Goal: Entertainment & Leisure: Consume media (video, audio)

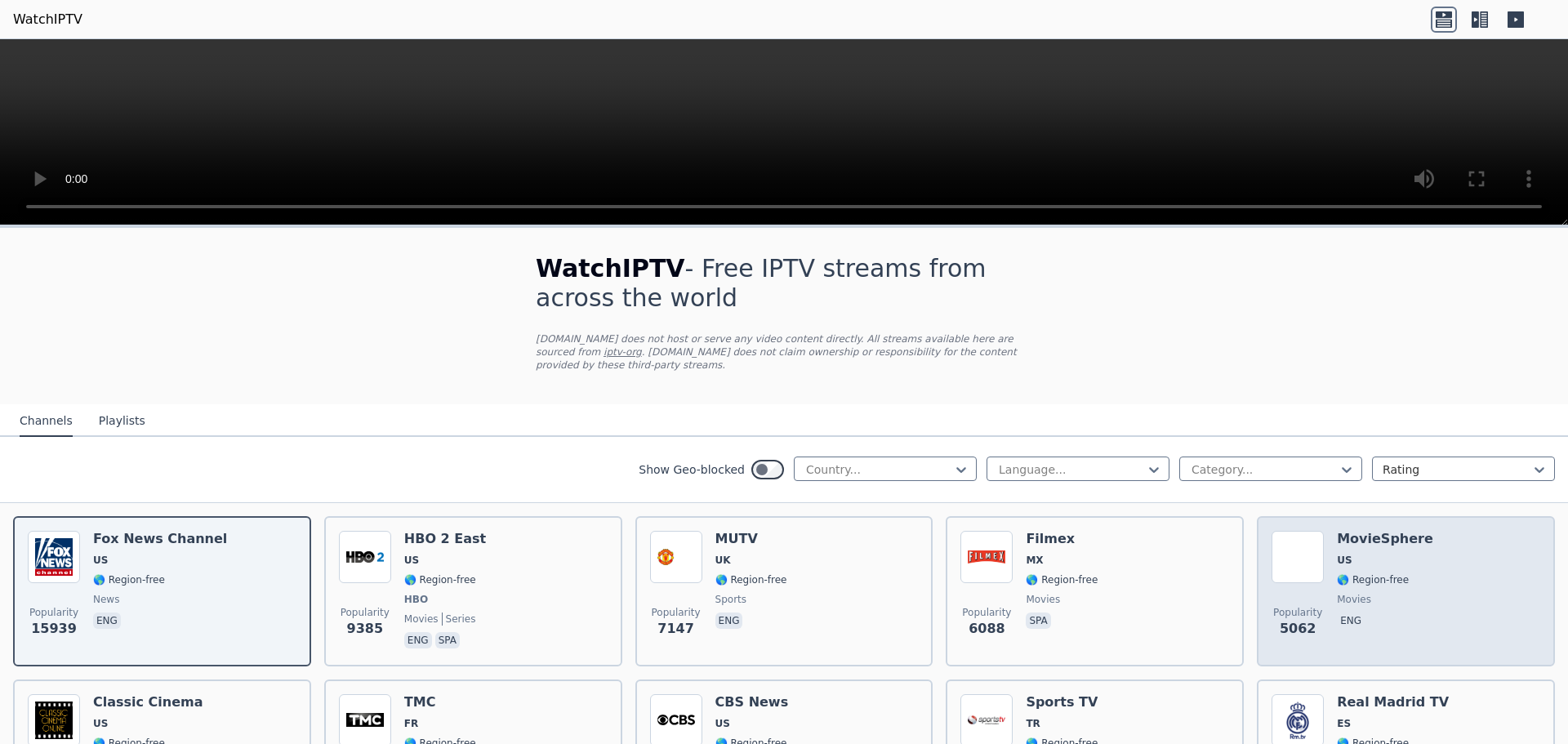
click at [1344, 553] on span "US" at bounding box center [1386, 560] width 97 height 13
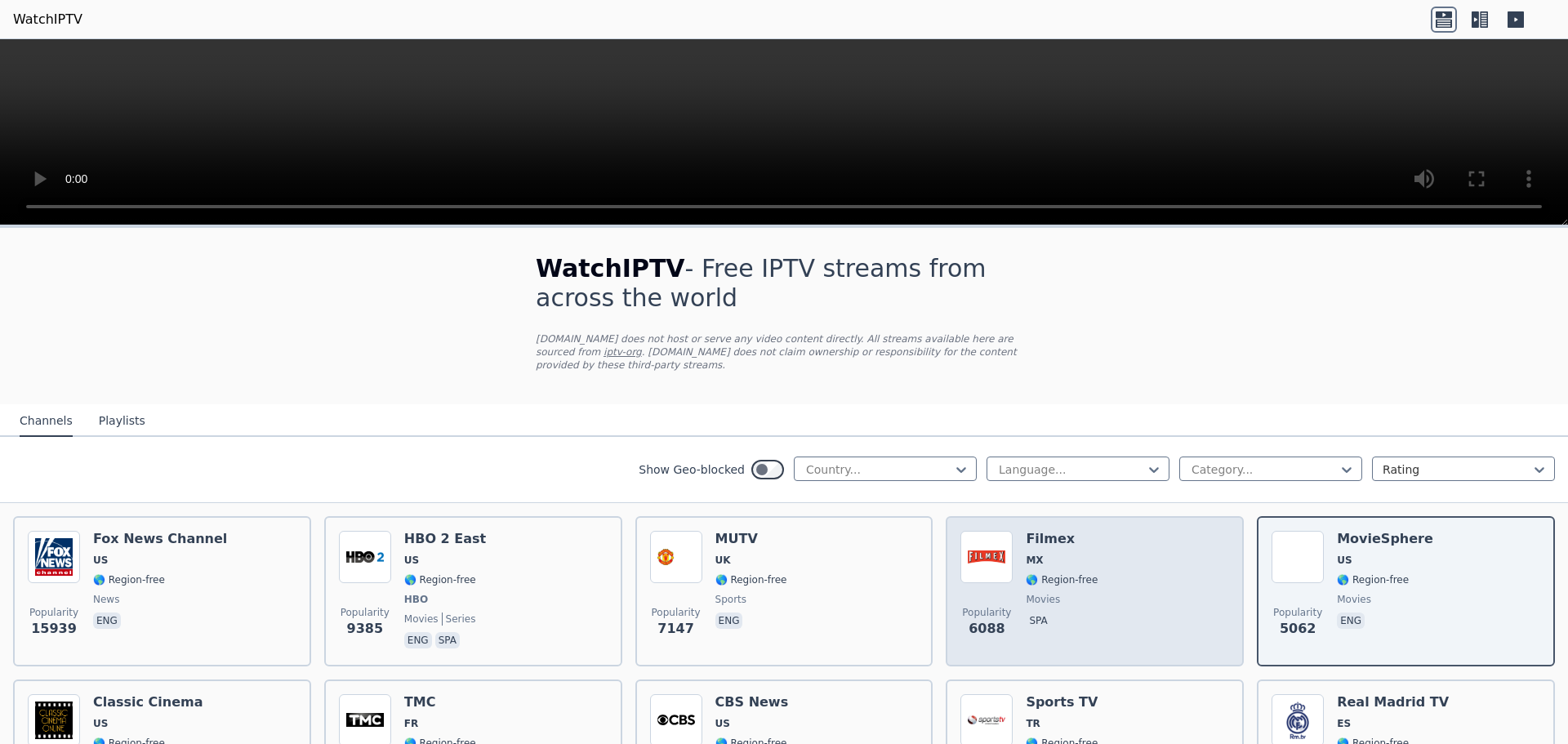
click at [1167, 546] on div "Popularity 6088 Filmex MX 🌎 Region-free movies spa" at bounding box center [1094, 591] width 269 height 121
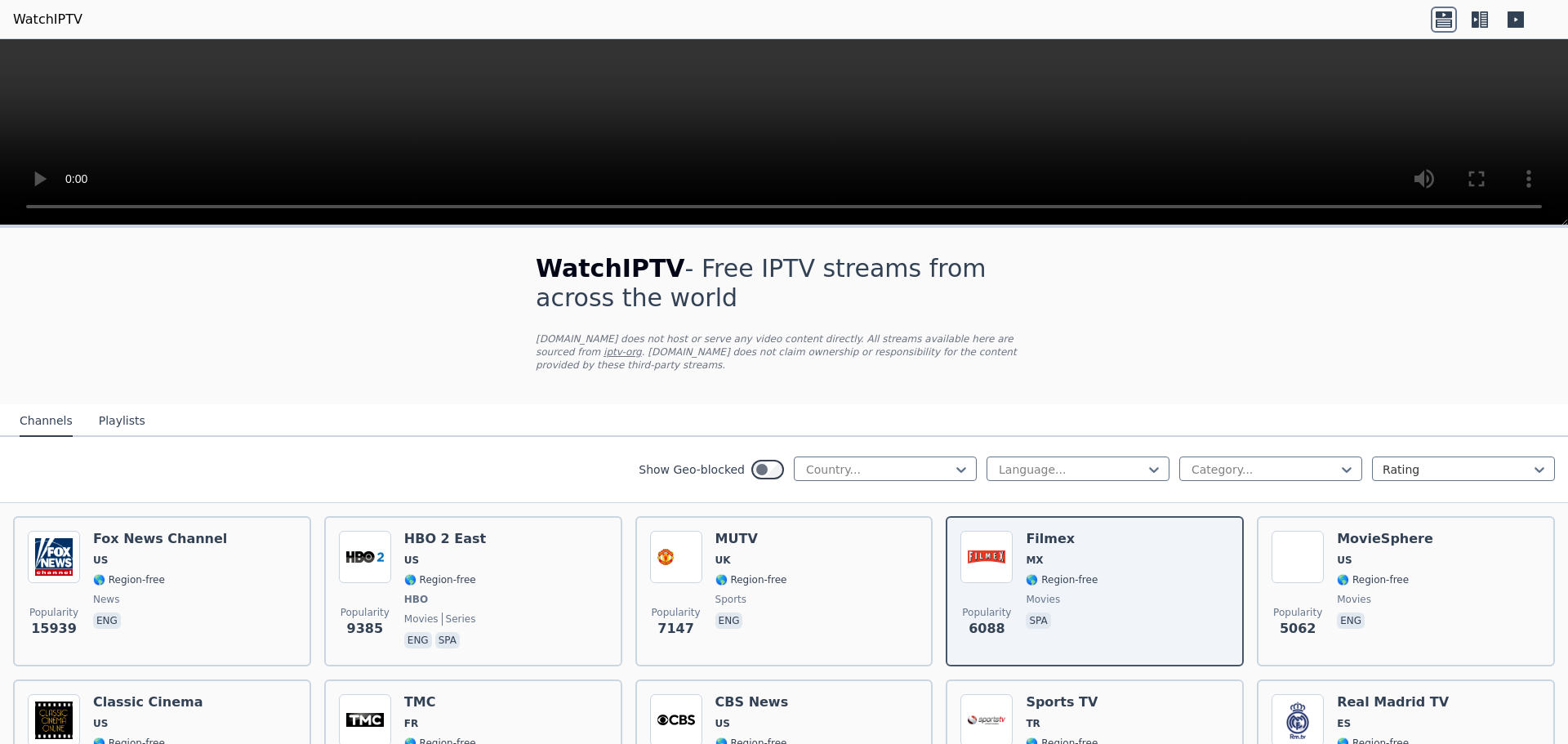
click at [137, 405] on div "Channels Playlists" at bounding box center [82, 420] width 152 height 31
click at [112, 412] on button "Playlists" at bounding box center [122, 420] width 47 height 31
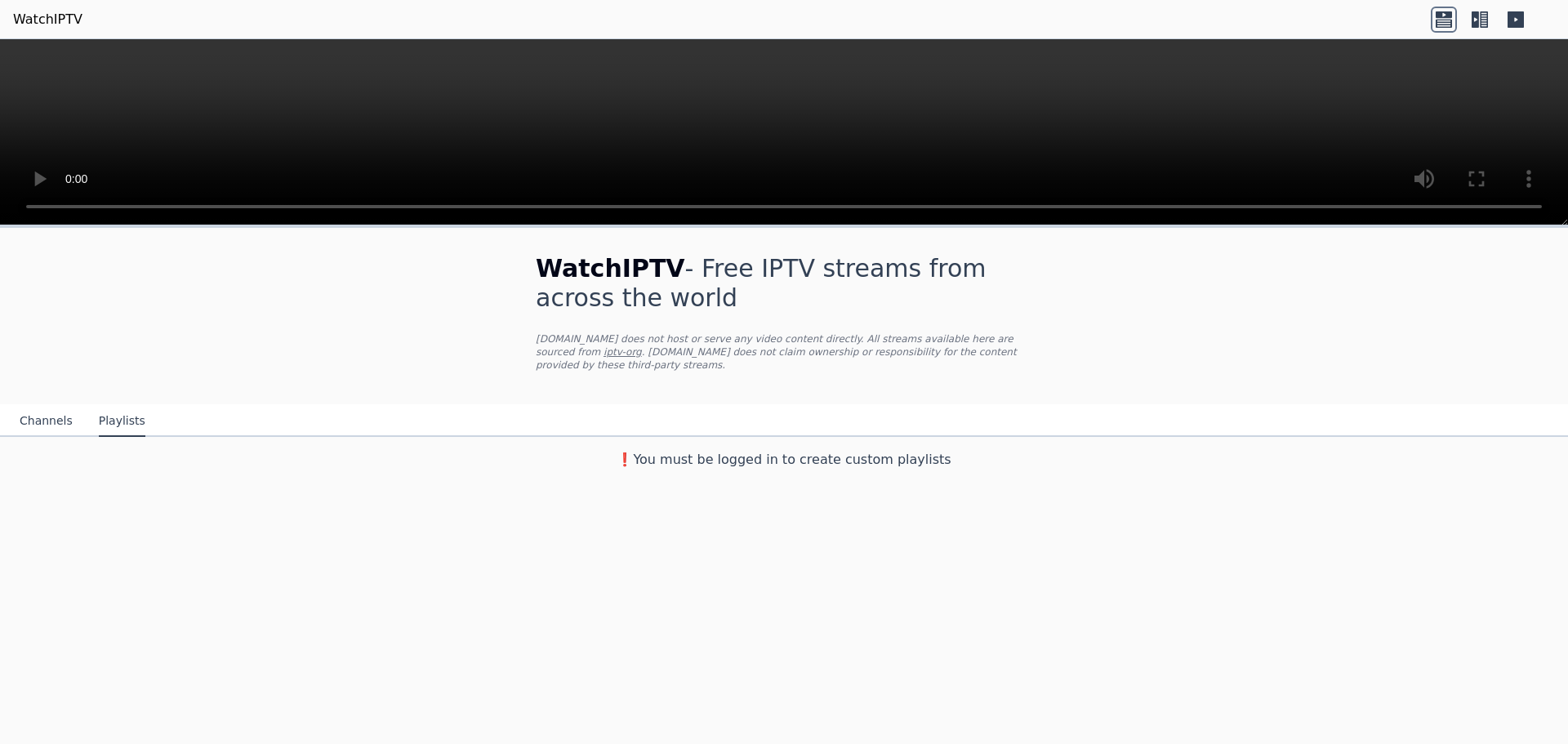
click at [36, 405] on button "Channels" at bounding box center [46, 420] width 53 height 31
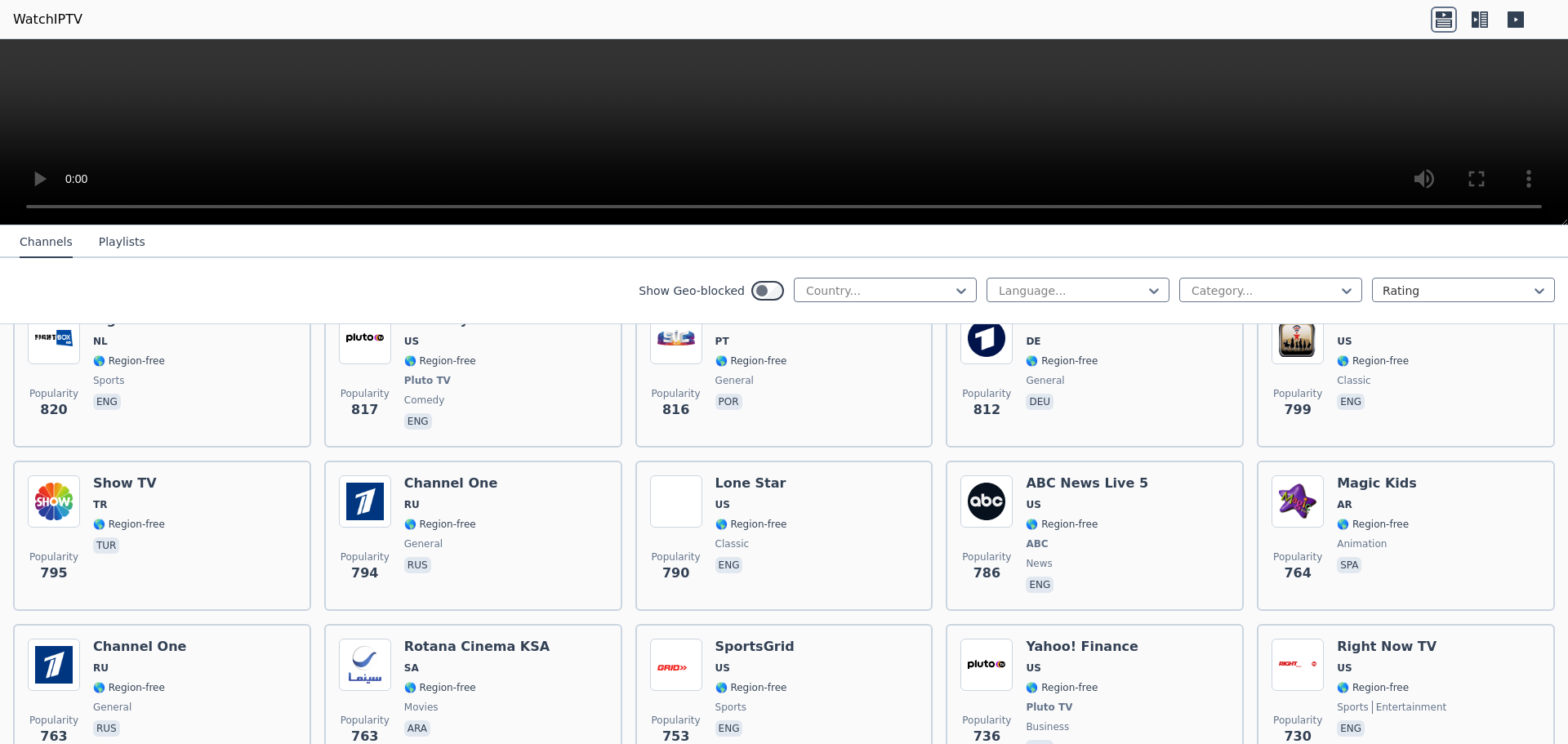
scroll to position [3459, 0]
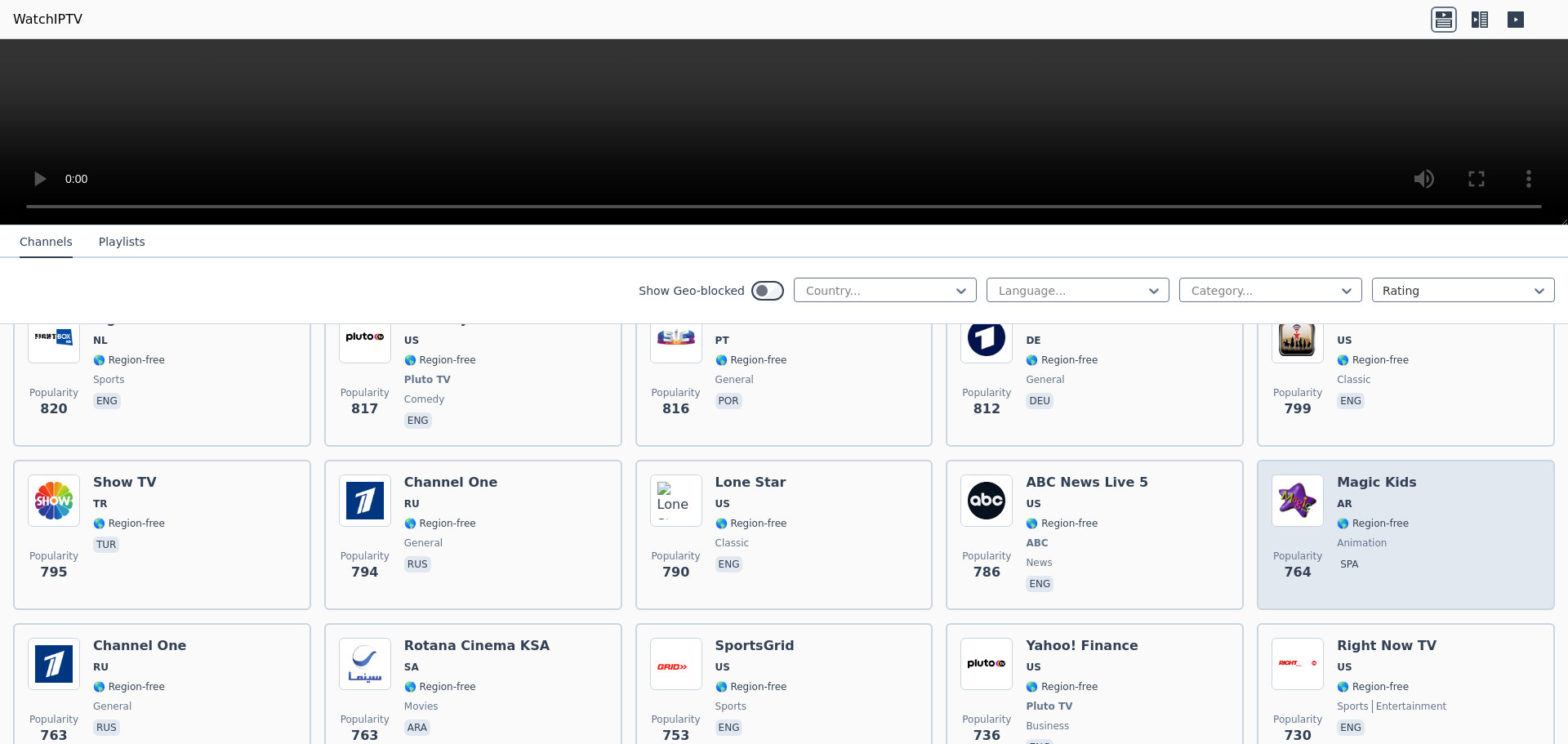
click at [1391, 517] on span "🌎 Region-free" at bounding box center [1377, 524] width 80 height 13
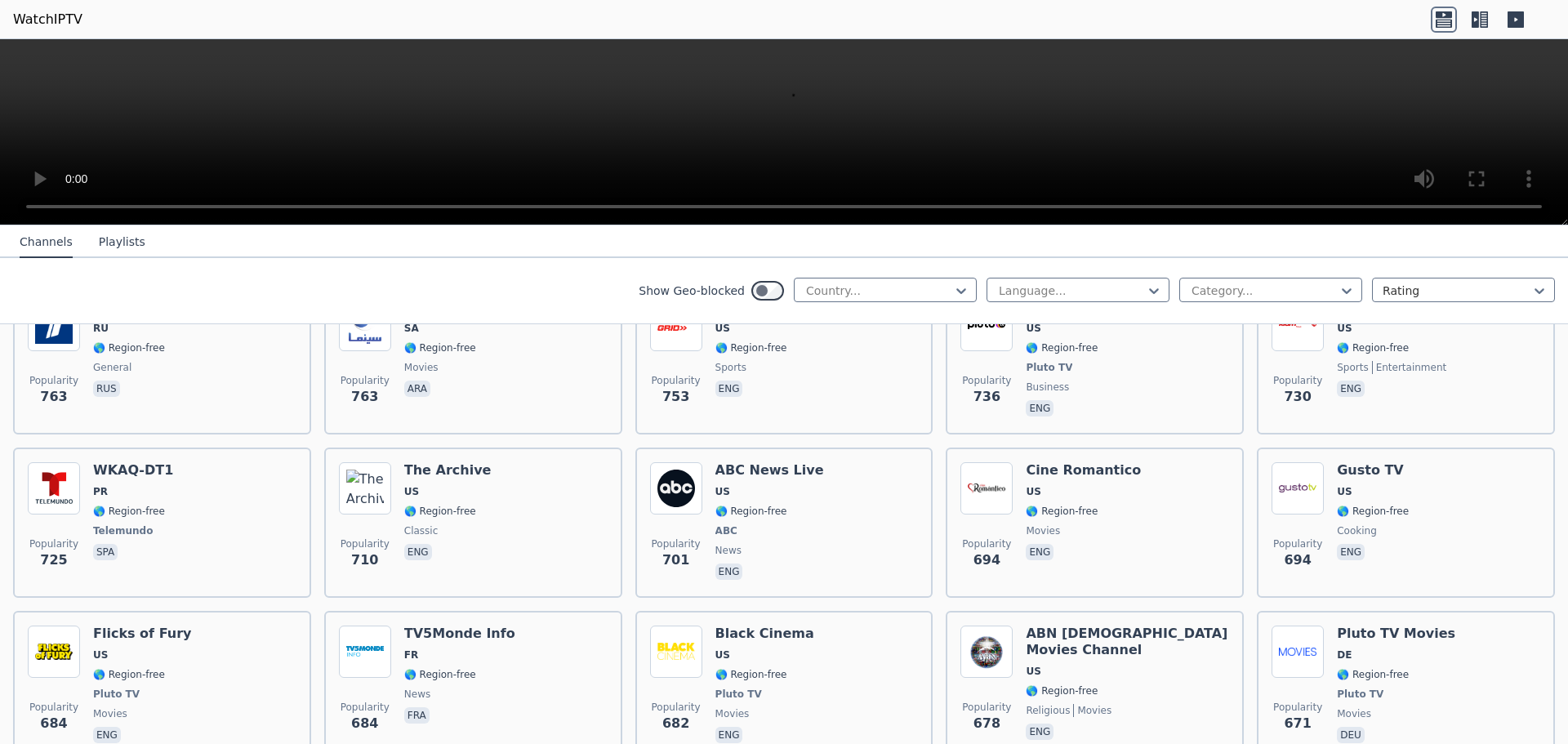
scroll to position [3800, 0]
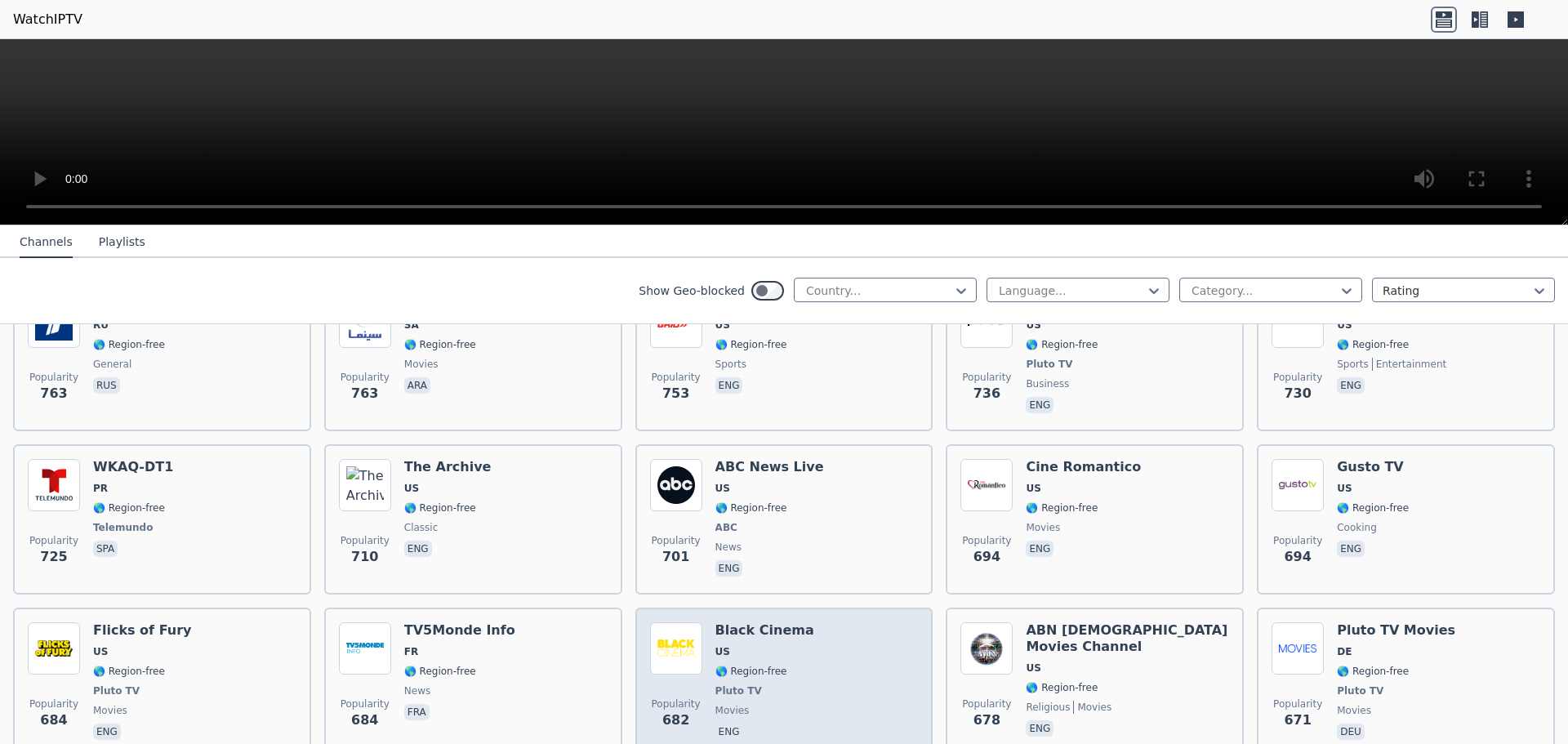
click at [814, 679] on div "Popularity 682 Black Cinema US 🌎 Region-free Pluto TV movies eng" at bounding box center [784, 683] width 269 height 121
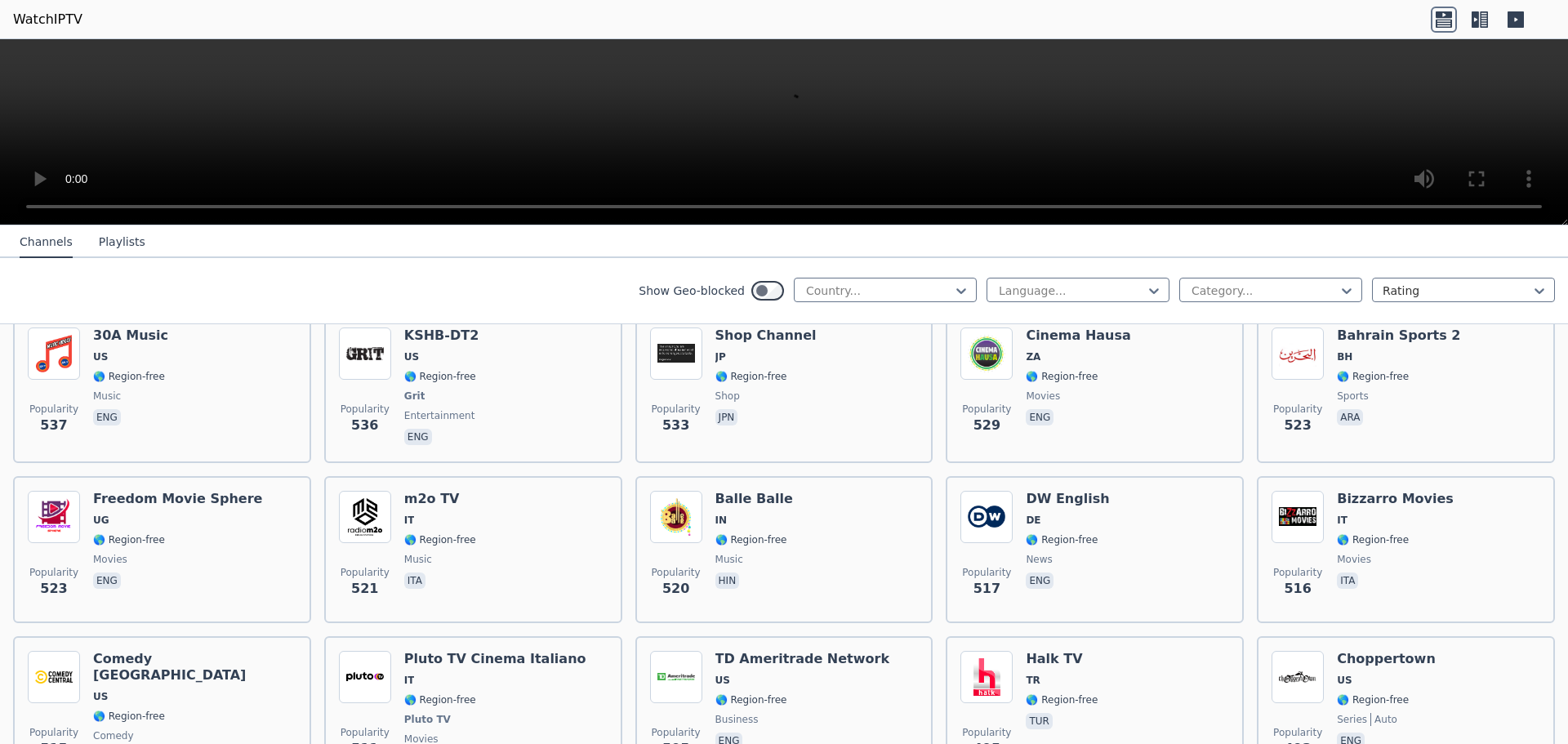
scroll to position [5584, 0]
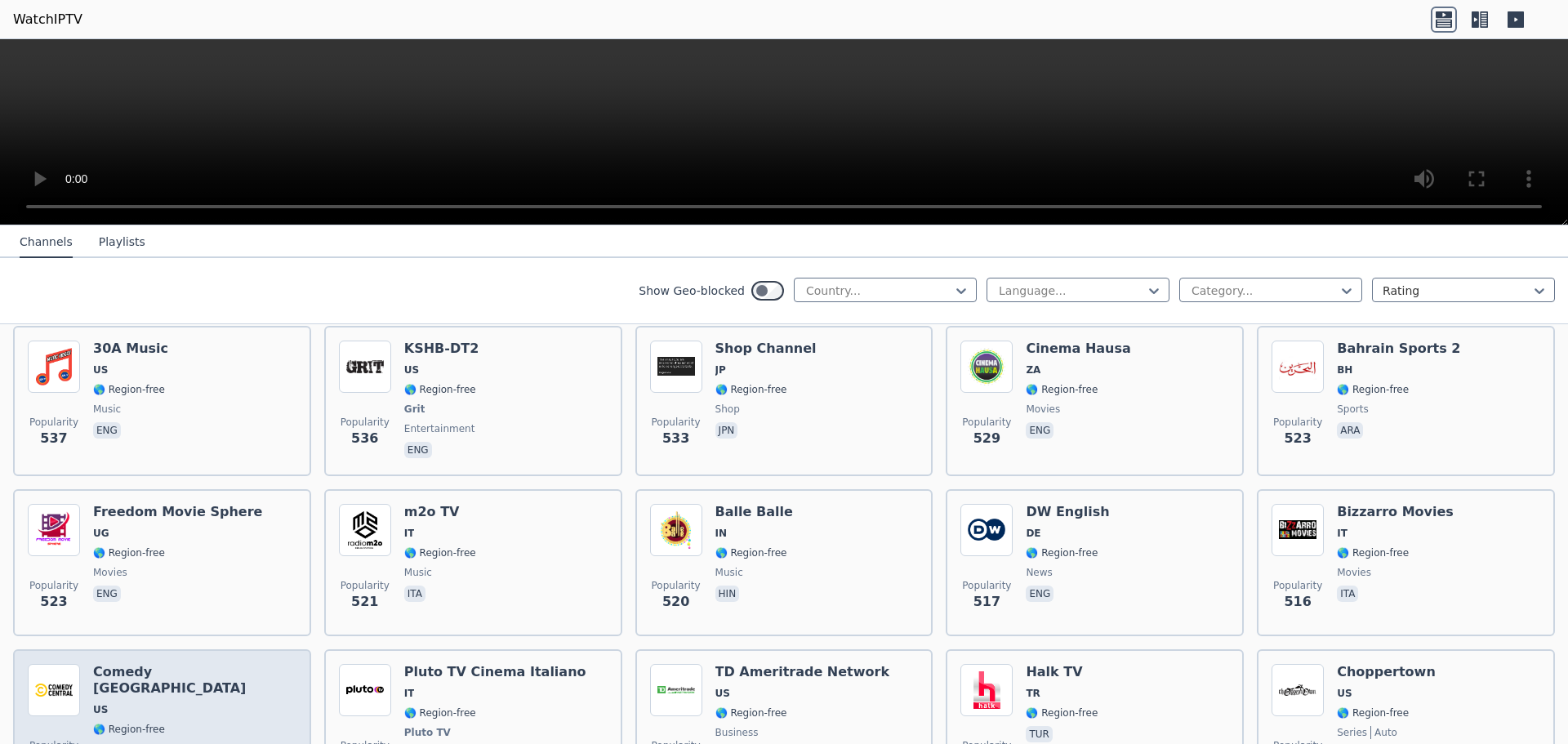
click at [202, 664] on div "Comedy [GEOGRAPHIC_DATA] 🌎 Region-free comedy eng" at bounding box center [194, 724] width 204 height 121
click at [259, 664] on div "Popularity 515 Comedy [GEOGRAPHIC_DATA] 🌎 Region-free comedy eng" at bounding box center [162, 724] width 269 height 121
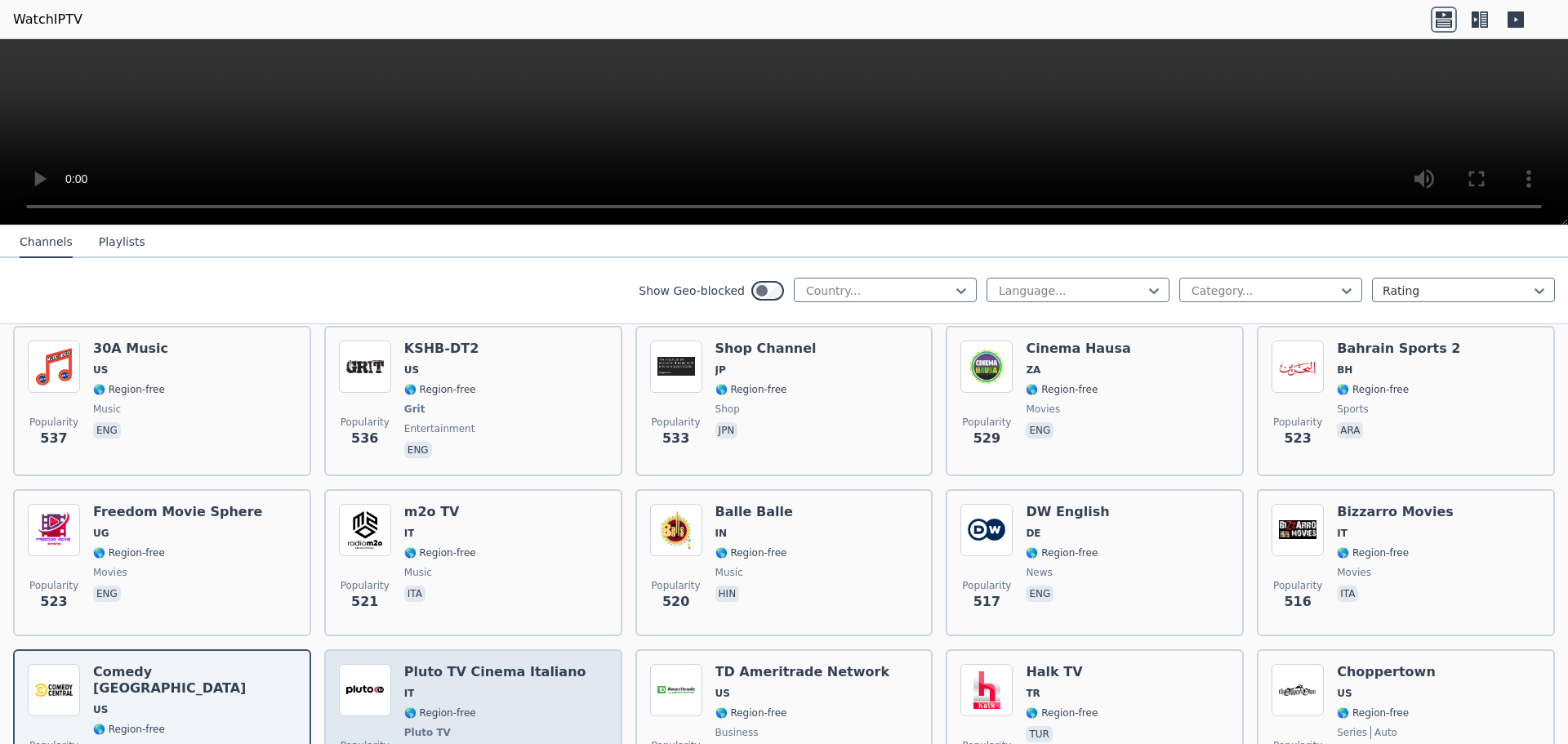
click at [438, 706] on span "🌎 Region-free" at bounding box center [439, 712] width 72 height 13
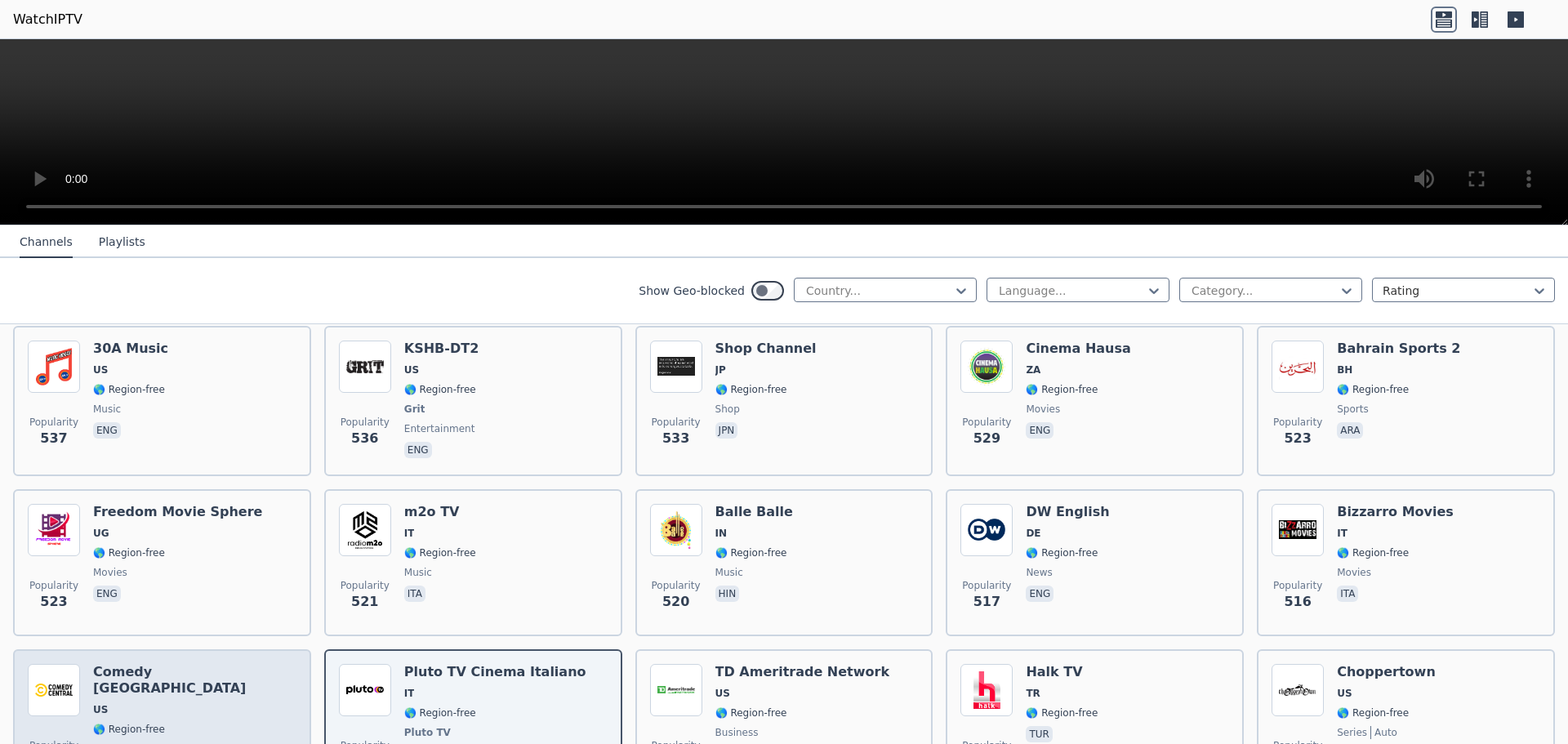
click at [266, 664] on div "Popularity 515 Comedy [GEOGRAPHIC_DATA] 🌎 Region-free comedy eng" at bounding box center [162, 724] width 269 height 121
